Goal: Information Seeking & Learning: Learn about a topic

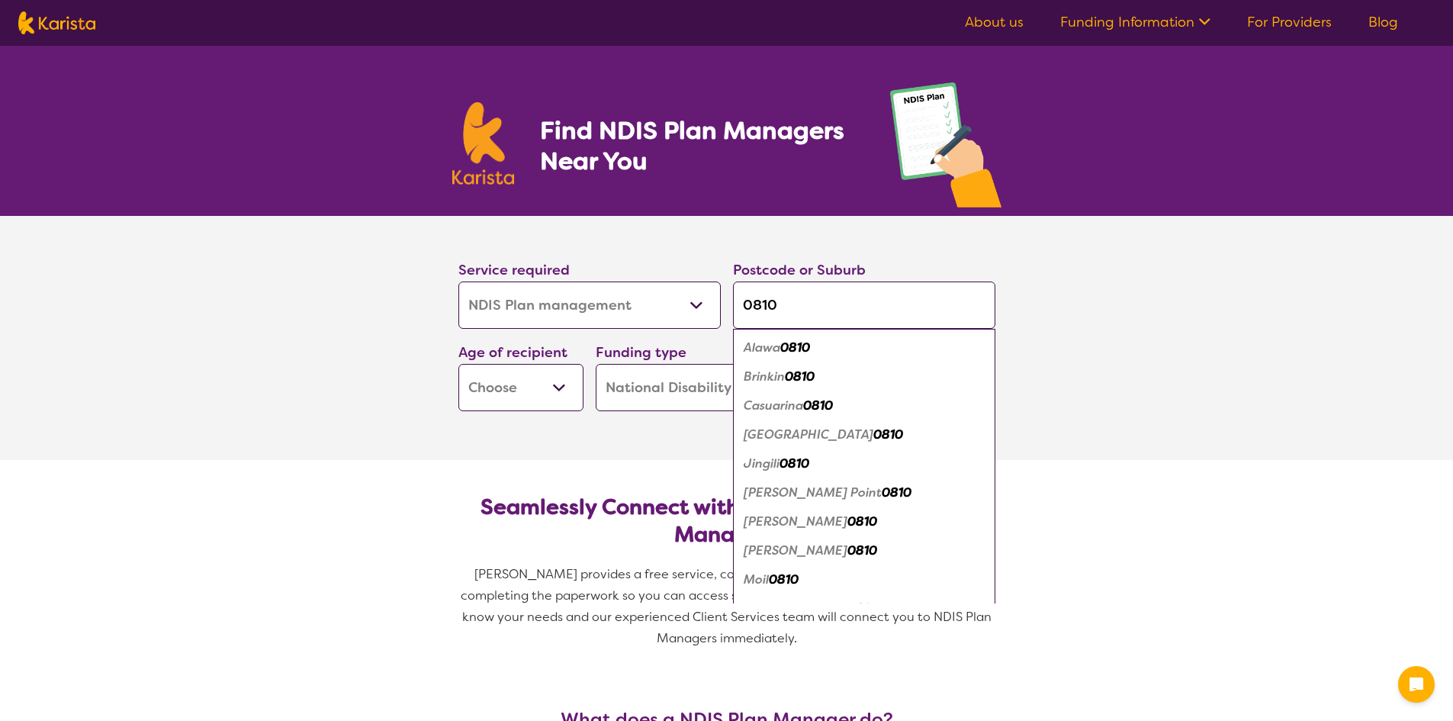
select select "NDIS Plan management"
select select "NDIS"
select select "NDIS Plan management"
select select "NDIS"
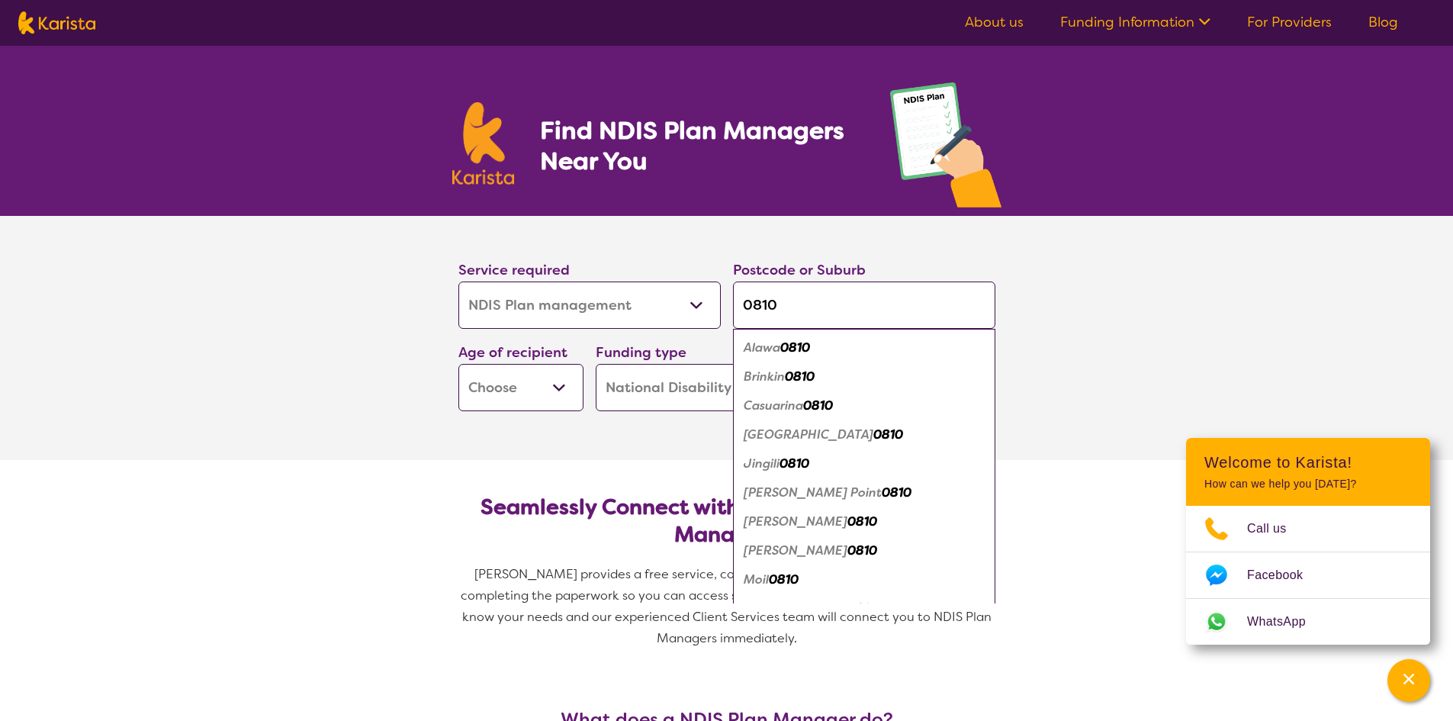
click at [789, 434] on em "Coconut Grove" at bounding box center [809, 434] width 130 height 16
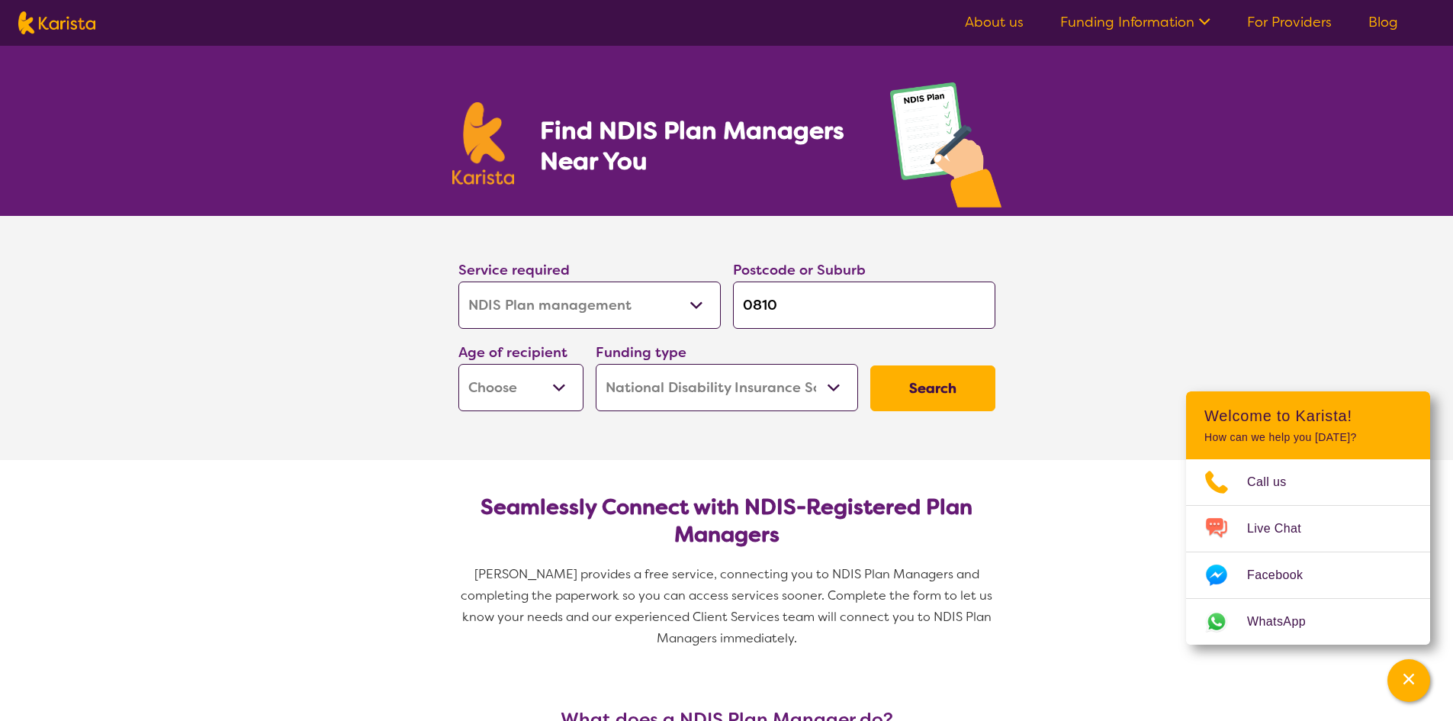
click at [824, 468] on section "Seamlessly Connect with NDIS-Registered Plan Managers Karista provides a free s…" at bounding box center [727, 566] width 586 height 212
click at [906, 376] on button "Search" at bounding box center [932, 388] width 125 height 46
click at [561, 392] on select "Early Childhood - 0 to 9 Child - 10 to 11 Adolescent - 12 to 17 Adult - 18 to 6…" at bounding box center [520, 387] width 125 height 47
select select "EC"
click at [458, 364] on select "Early Childhood - 0 to 9 Child - 10 to 11 Adolescent - 12 to 17 Adult - 18 to 6…" at bounding box center [520, 387] width 125 height 47
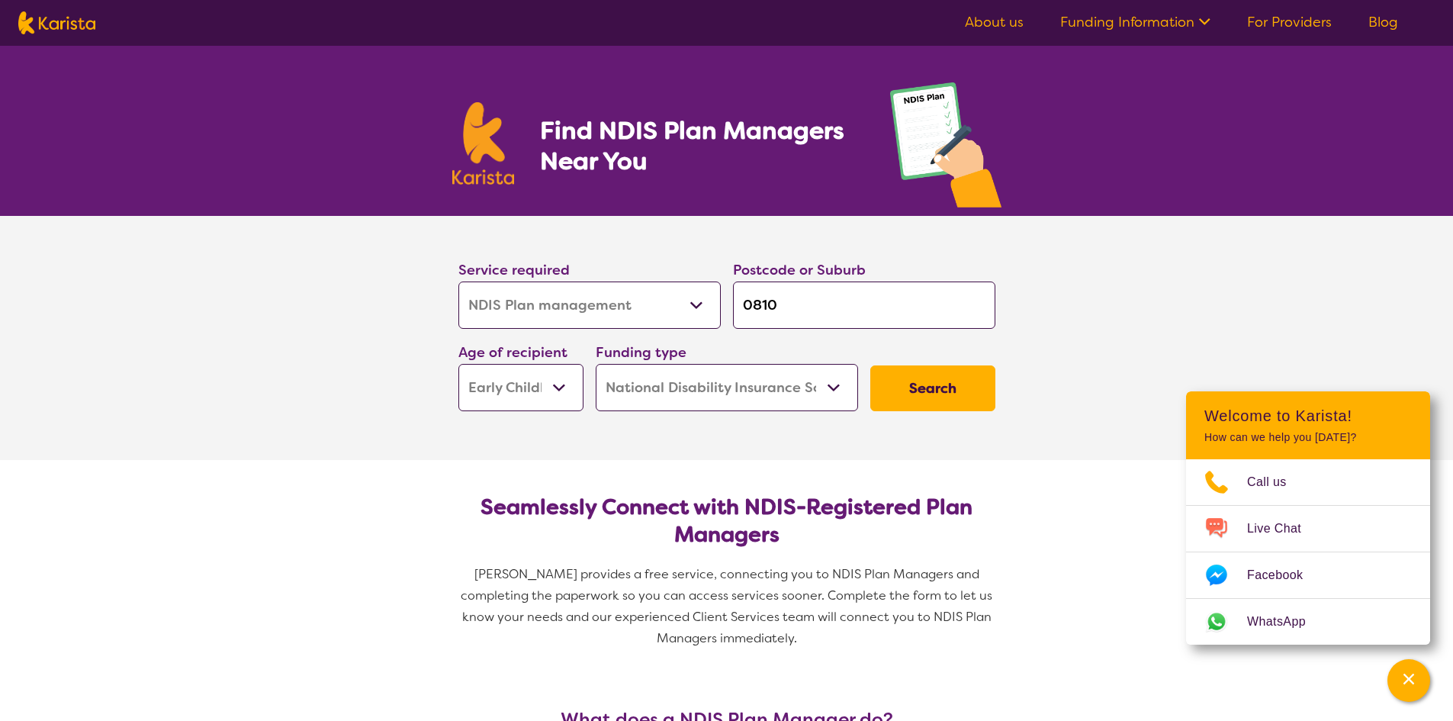
select select "EC"
drag, startPoint x: 739, startPoint y: 454, endPoint x: 828, endPoint y: 435, distance: 91.3
click at [740, 454] on section "Service required Allied Health Assistant Assessment (ADHD or Autism) Behaviour …" at bounding box center [727, 338] width 610 height 244
click at [954, 394] on button "Search" at bounding box center [932, 388] width 125 height 46
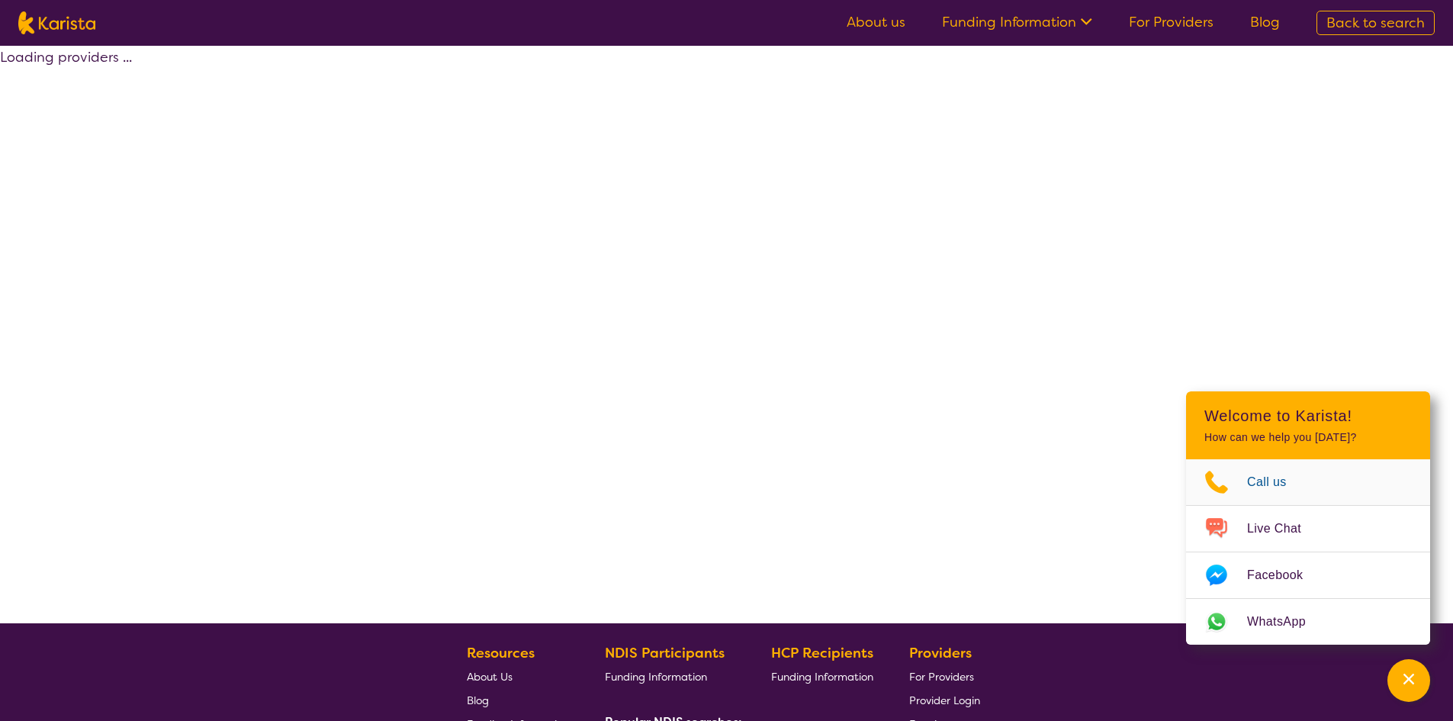
select select "by_score"
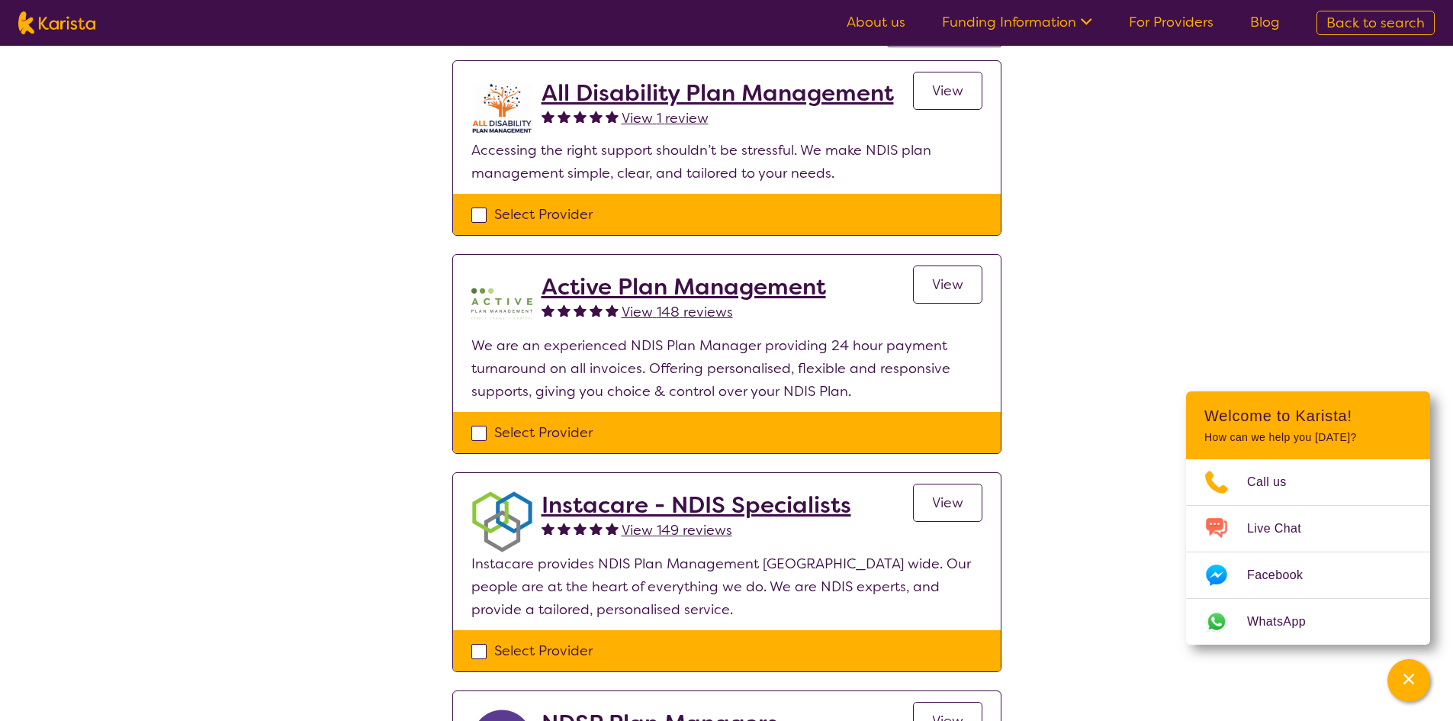
scroll to position [229, 0]
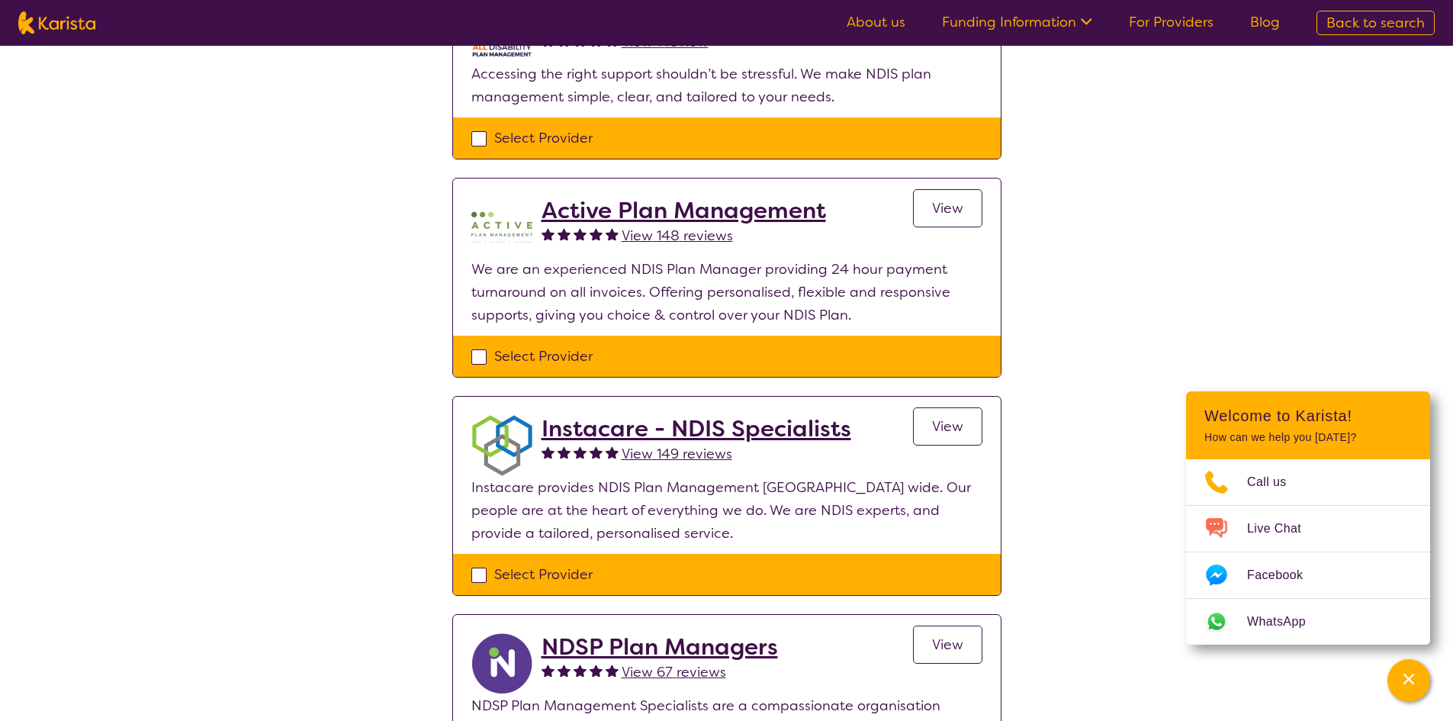
click at [941, 210] on span "View" at bounding box center [947, 208] width 31 height 18
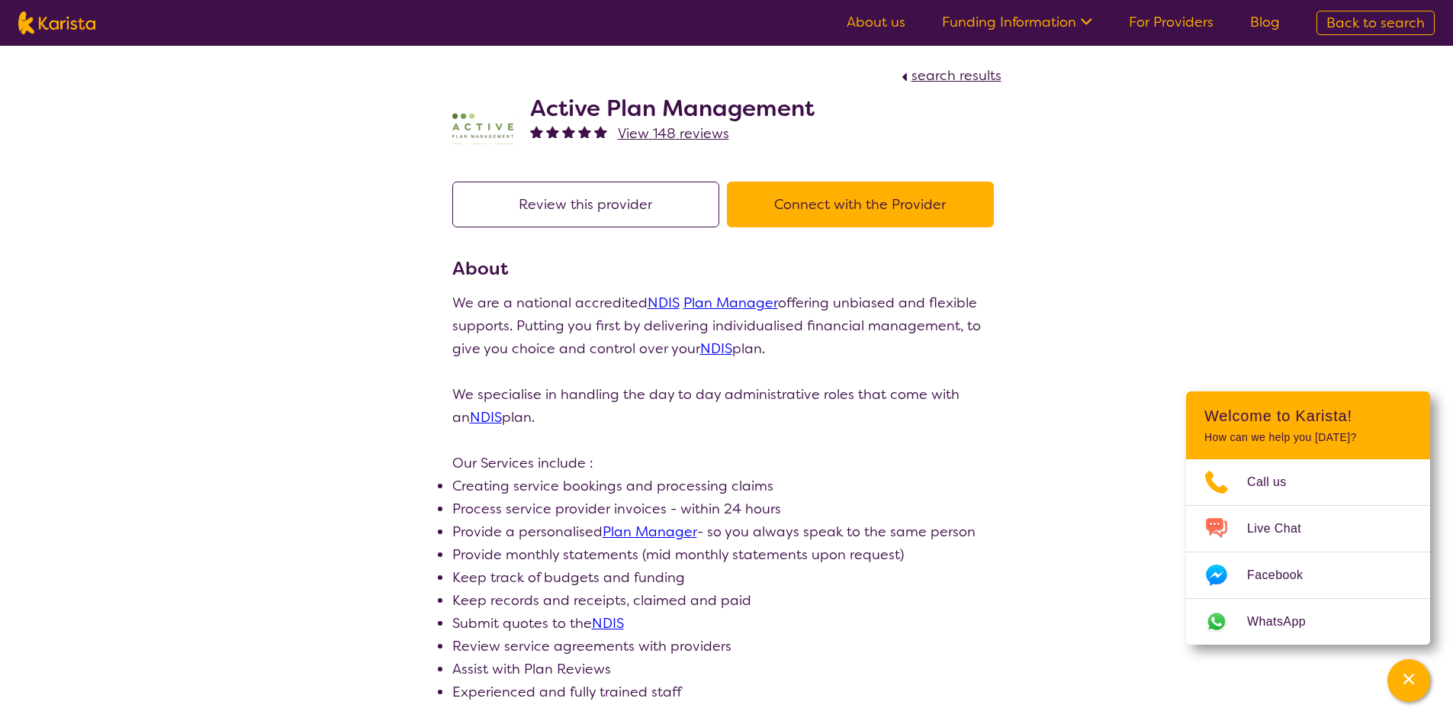
select select "by_score"
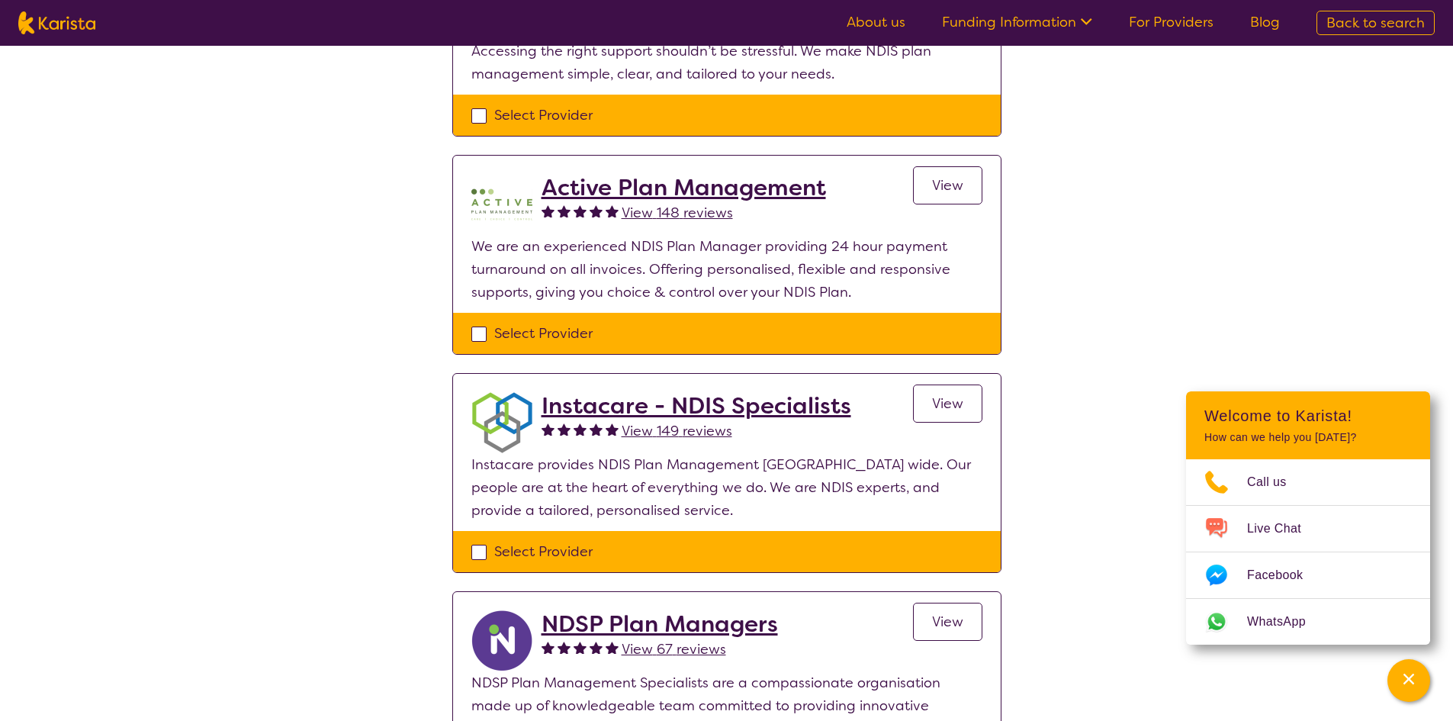
scroll to position [305, 0]
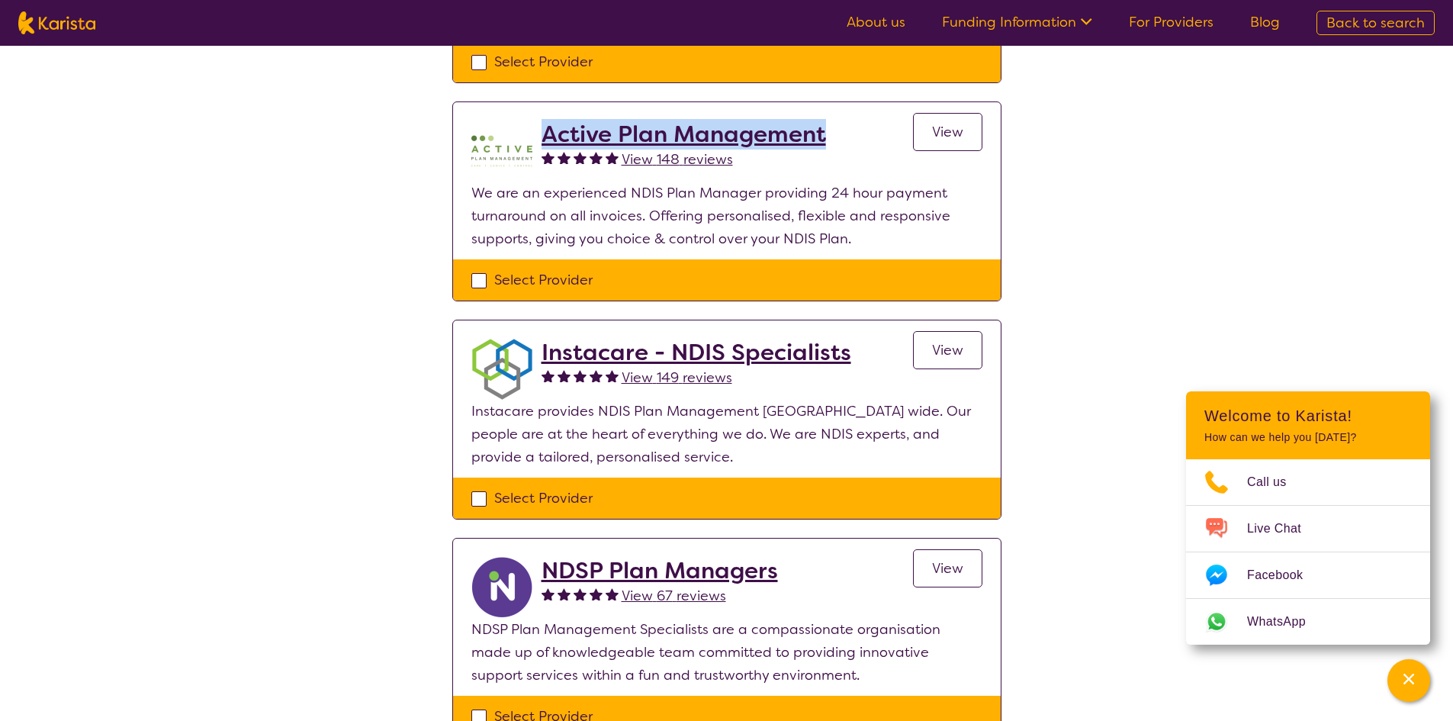
drag, startPoint x: 827, startPoint y: 133, endPoint x: 544, endPoint y: 139, distance: 283.0
click at [544, 139] on div "Active Plan Management View 148 reviews View" at bounding box center [762, 151] width 441 height 61
copy h2 "Active Plan Management"
click at [789, 453] on p "Instacare provides NDIS Plan Management Australia wide. Our people are at the h…" at bounding box center [726, 434] width 511 height 69
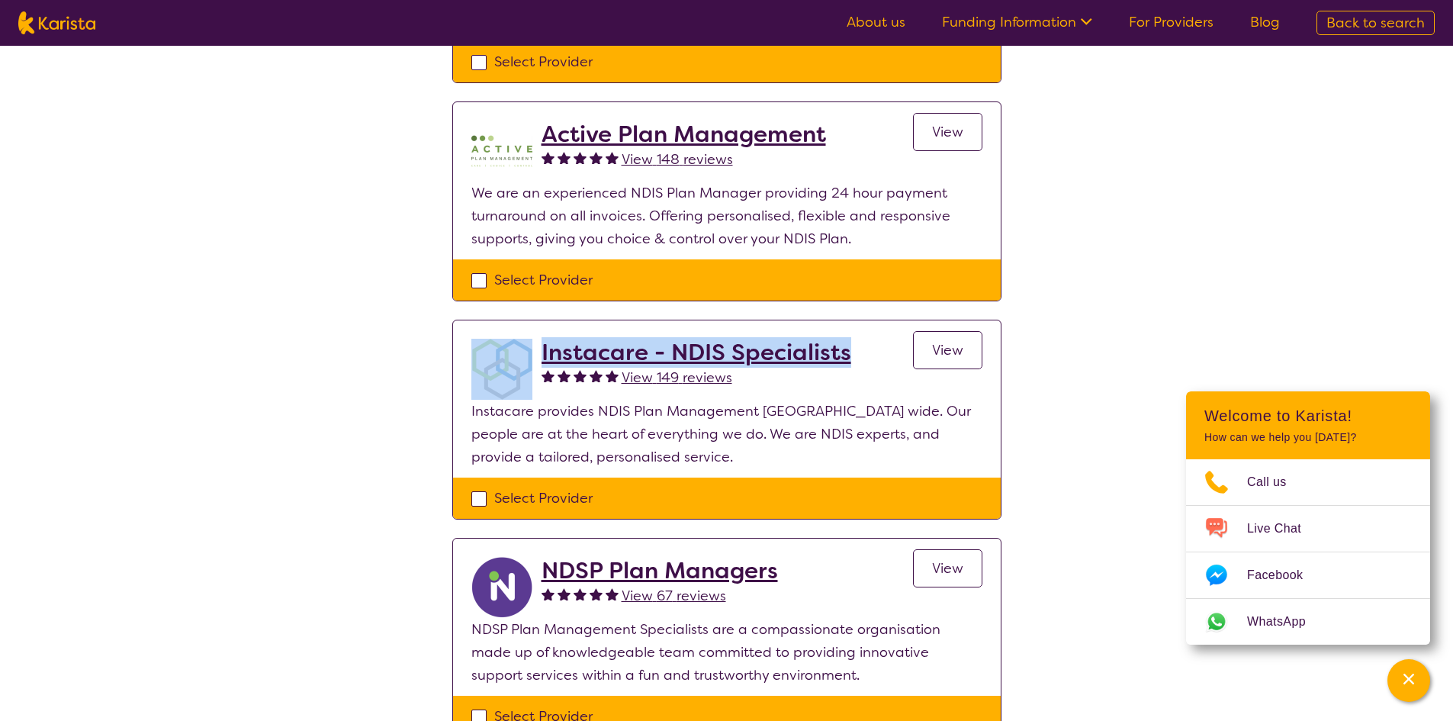
drag, startPoint x: 852, startPoint y: 355, endPoint x: 528, endPoint y: 365, distance: 324.3
click at [528, 365] on div "Instacare - NDIS Specialists View 149 reviews View" at bounding box center [726, 369] width 511 height 61
copy div "Instacare - NDIS Specialists"
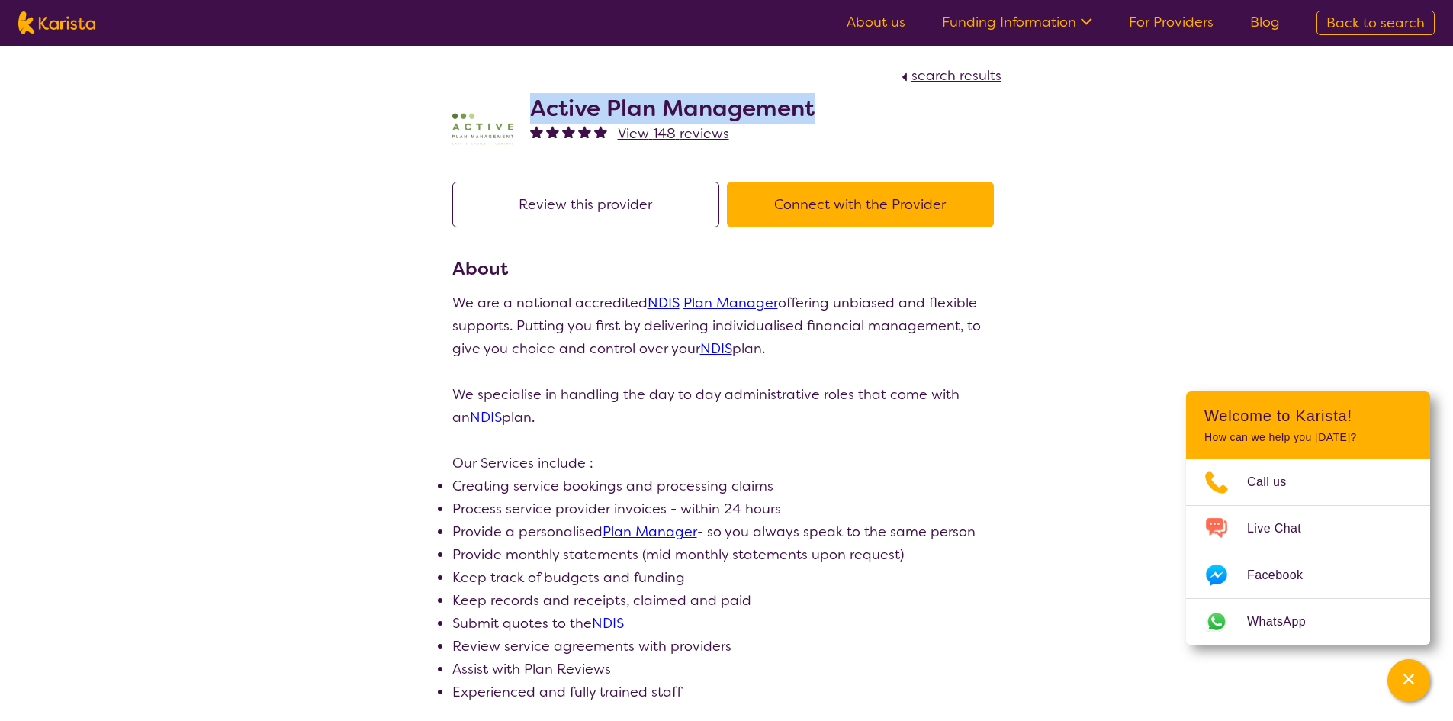
drag, startPoint x: 821, startPoint y: 104, endPoint x: 534, endPoint y: 111, distance: 287.7
click at [534, 111] on div "Active Plan Management View 148 reviews" at bounding box center [726, 125] width 549 height 76
copy h2 "Active Plan Management"
drag, startPoint x: 706, startPoint y: 356, endPoint x: 585, endPoint y: 191, distance: 204.7
click at [706, 356] on link "NDIS" at bounding box center [716, 348] width 32 height 18
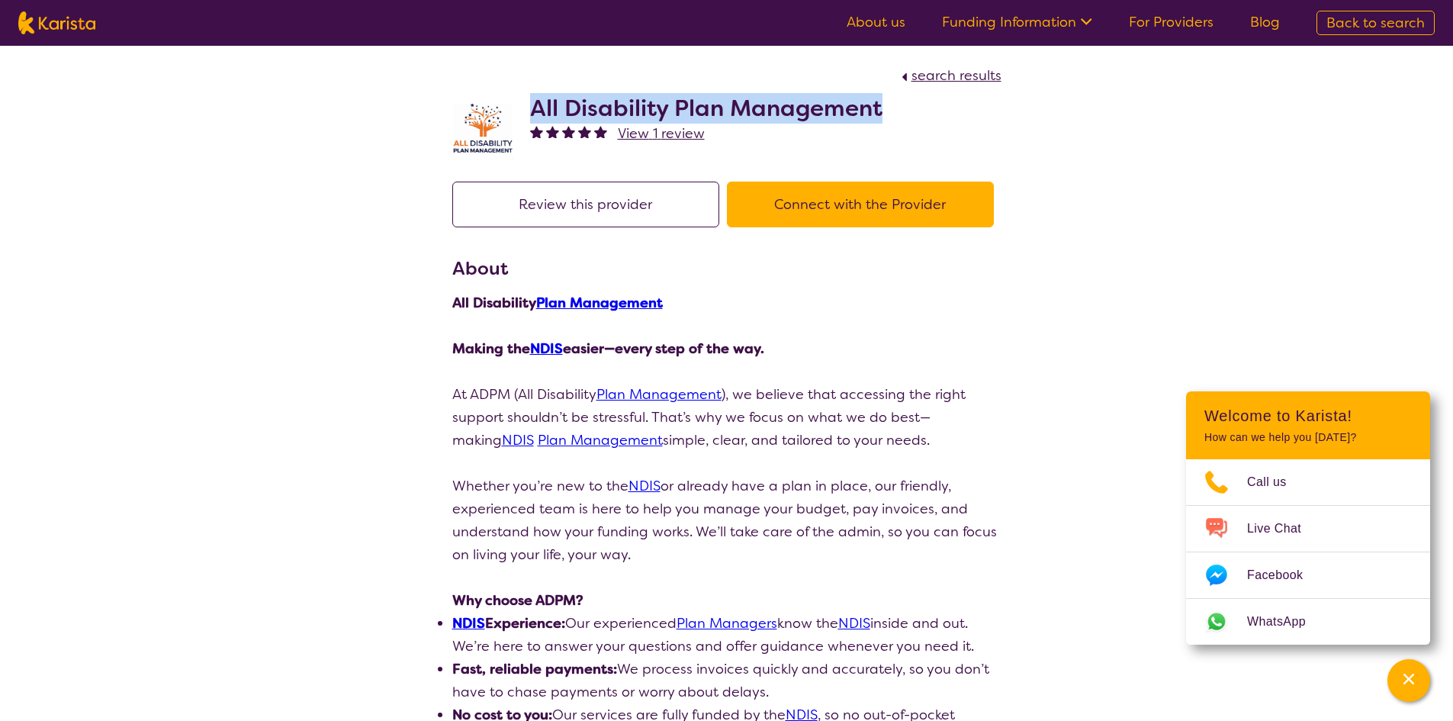
drag, startPoint x: 890, startPoint y: 104, endPoint x: 526, endPoint y: 100, distance: 364.6
click at [526, 100] on div "All Disability Plan Management View 1 review" at bounding box center [726, 125] width 549 height 76
copy h2 "All Disability Plan Management"
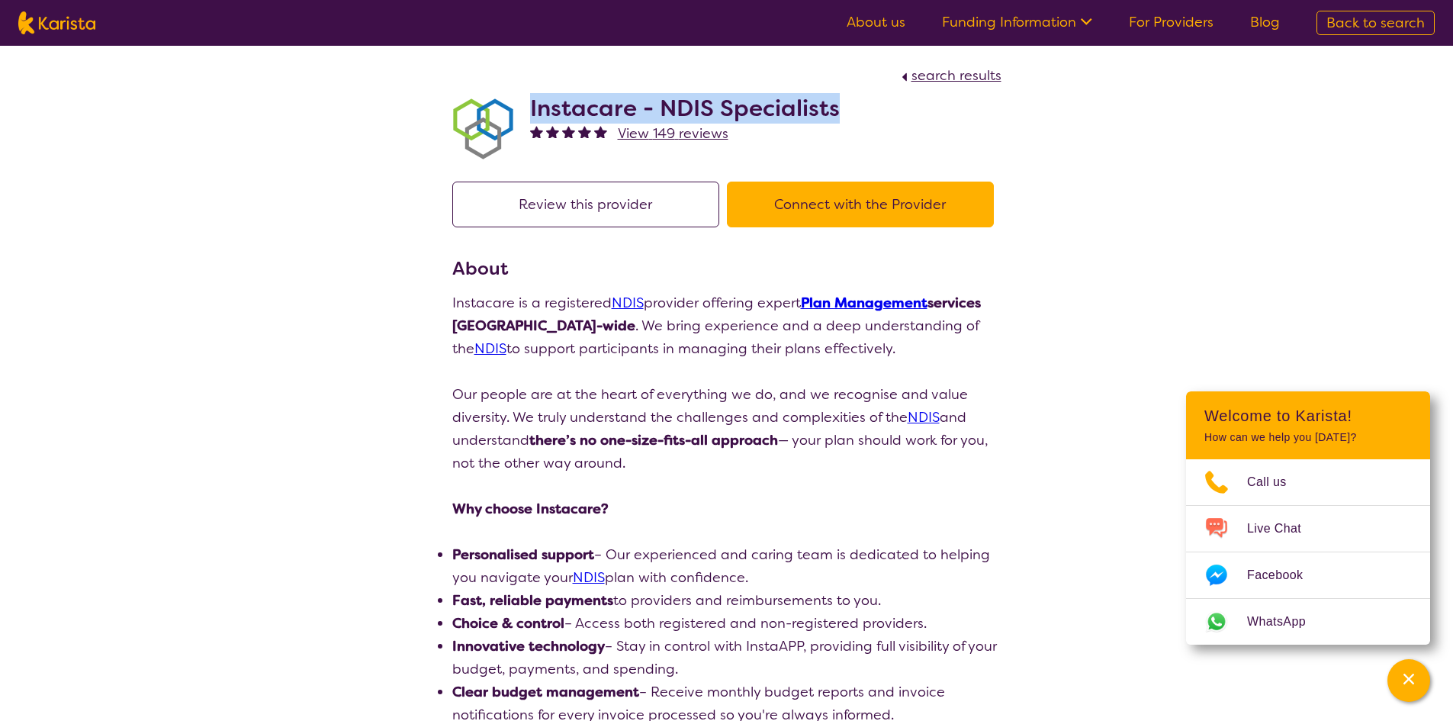
drag, startPoint x: 837, startPoint y: 106, endPoint x: 529, endPoint y: 108, distance: 308.9
click at [529, 108] on div "Instacare - NDIS Specialists View 149 reviews" at bounding box center [726, 125] width 549 height 76
copy h2 "Instacare - NDIS Specialists"
click at [677, 385] on p "Our people are at the heart of everything we do, and we recognise and value div…" at bounding box center [726, 429] width 549 height 92
click at [887, 307] on link "Plan Management" at bounding box center [864, 303] width 127 height 18
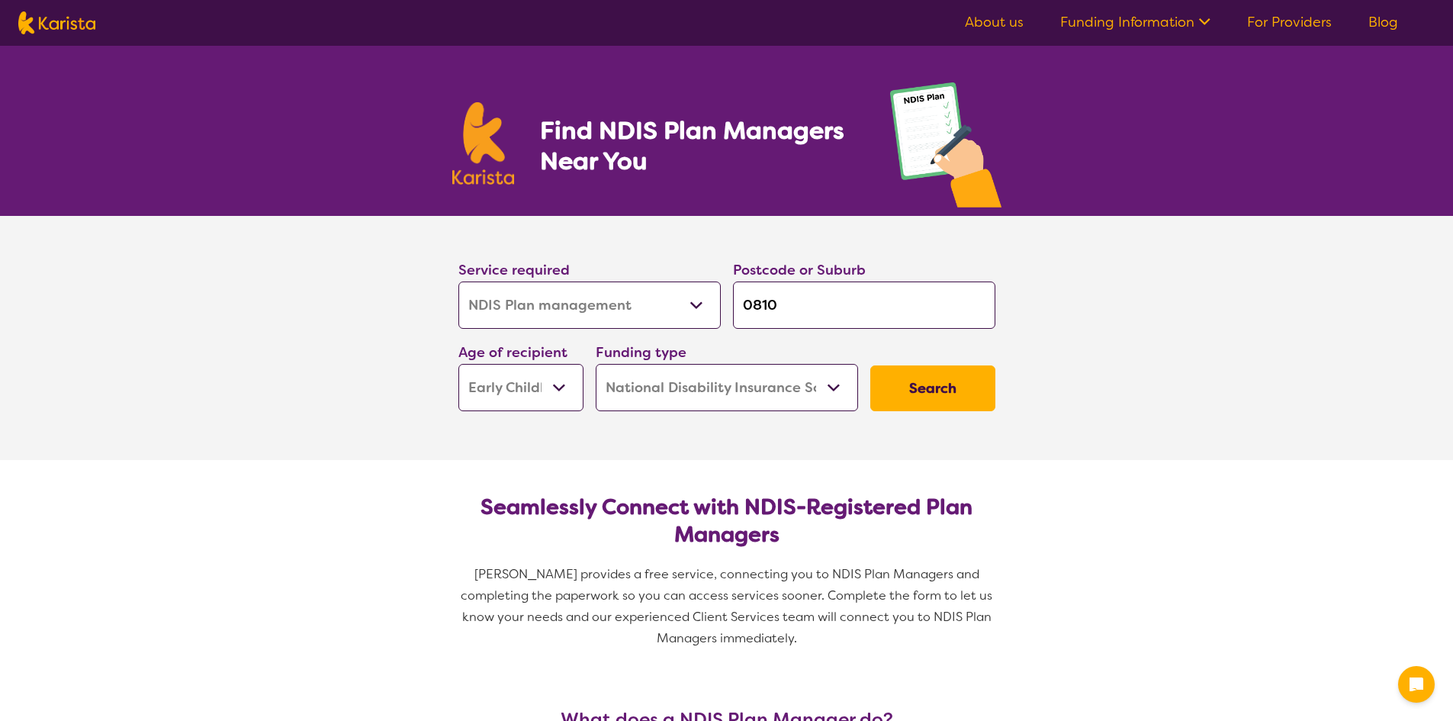
select select "NDIS Plan management"
select select "EC"
select select "NDIS"
select select "NDIS Plan management"
select select "EC"
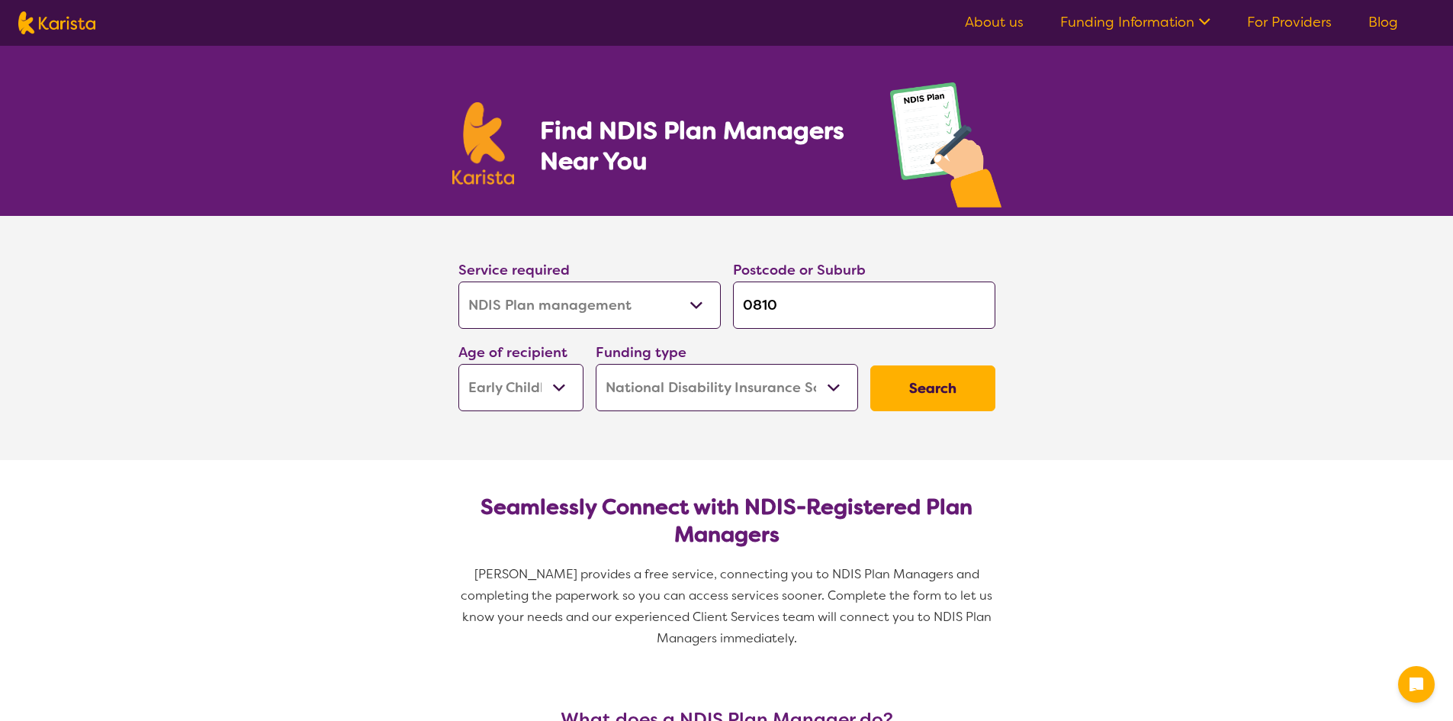
select select "NDIS"
